Goal: Task Accomplishment & Management: Use online tool/utility

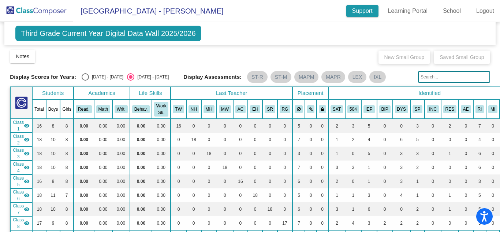
scroll to position [238, 0]
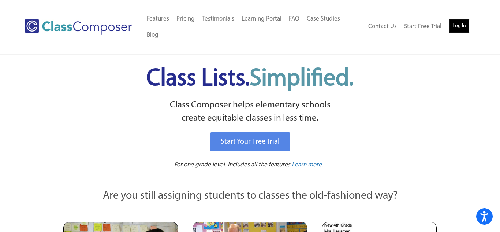
click at [458, 21] on link "Log In" at bounding box center [459, 26] width 21 height 15
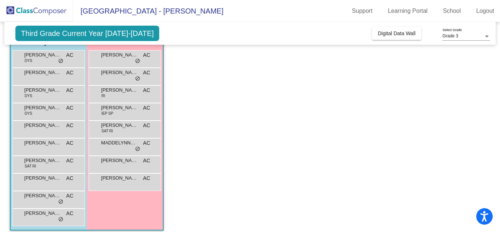
scroll to position [67, 0]
click at [233, 100] on app-classroom "Class 5 - 309 picture_as_pdf Anna Custer Add Student First Name Last Name Stude…" at bounding box center [250, 119] width 480 height 235
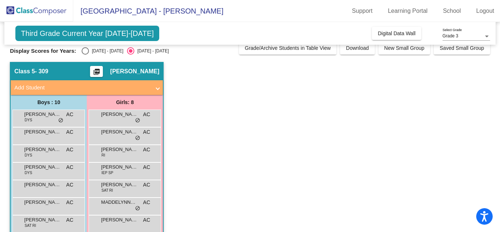
scroll to position [0, 0]
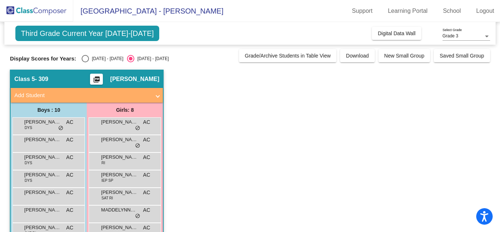
click at [128, 32] on span "Third Grade Current Year 2025-2026" at bounding box center [87, 33] width 144 height 15
click at [82, 59] on div "Select an option" at bounding box center [85, 58] width 7 height 7
click at [85, 62] on input "[DATE] - [DATE]" at bounding box center [85, 62] width 0 height 0
radio input "true"
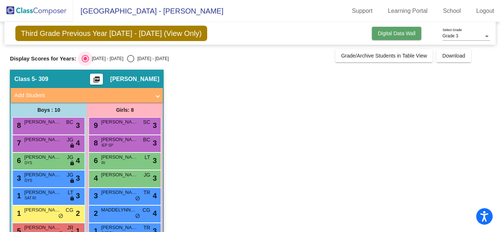
click at [391, 33] on span "Digital Data Wall" at bounding box center [397, 33] width 38 height 6
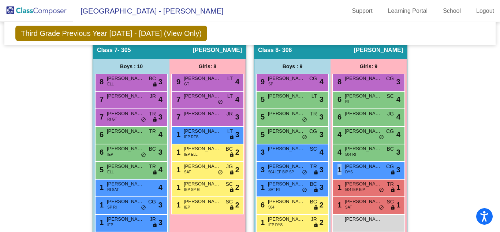
scroll to position [917, 0]
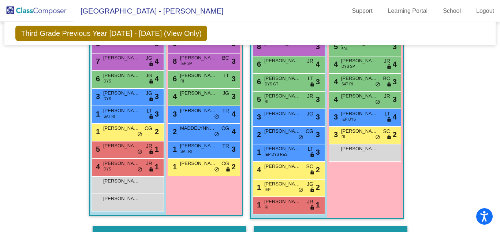
scroll to position [732, 0]
